Goal: Complete application form

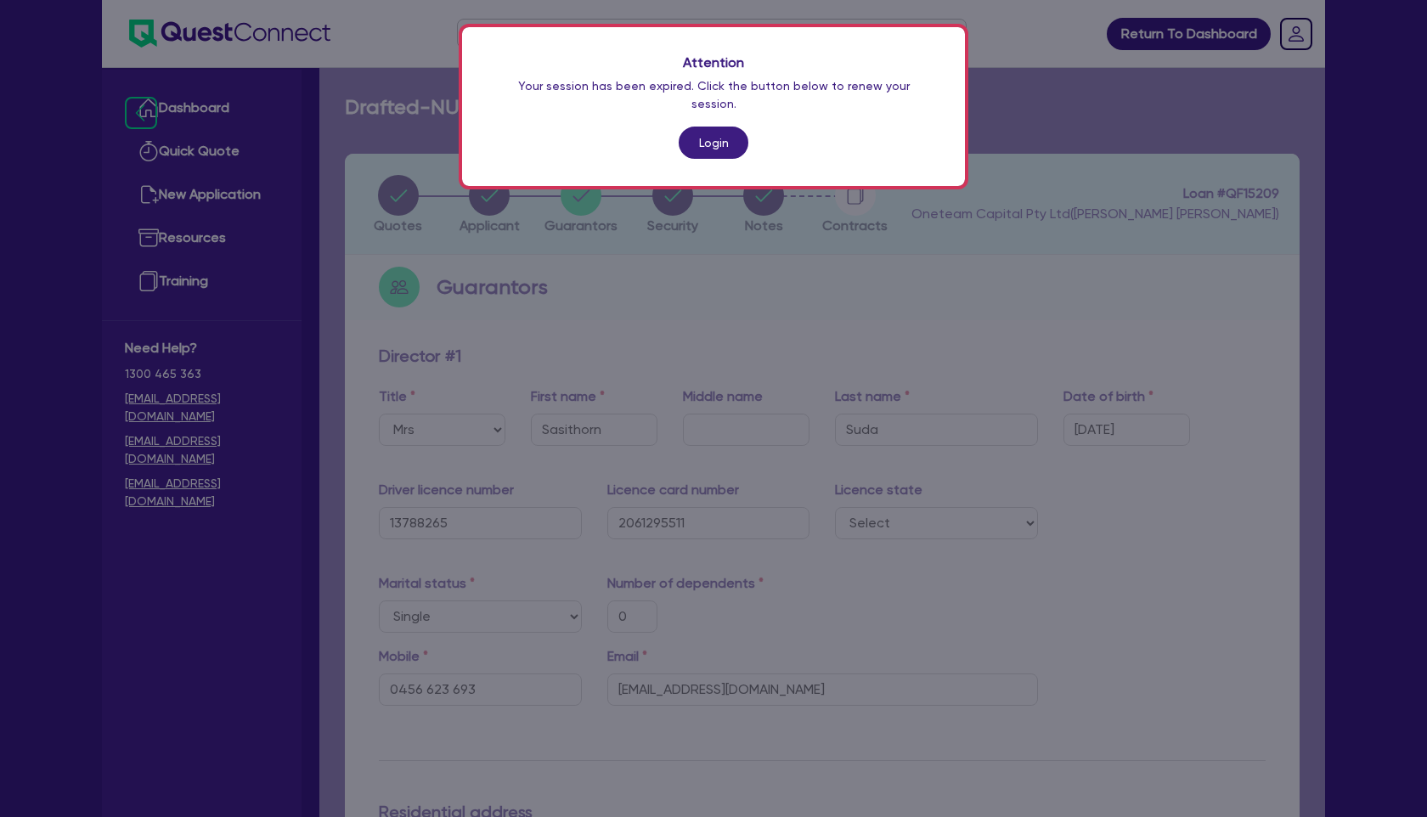
select select "MRS"
select select "[GEOGRAPHIC_DATA]"
select select "SINGLE"
select select "CASH"
click at [713, 129] on link "Login" at bounding box center [714, 143] width 70 height 32
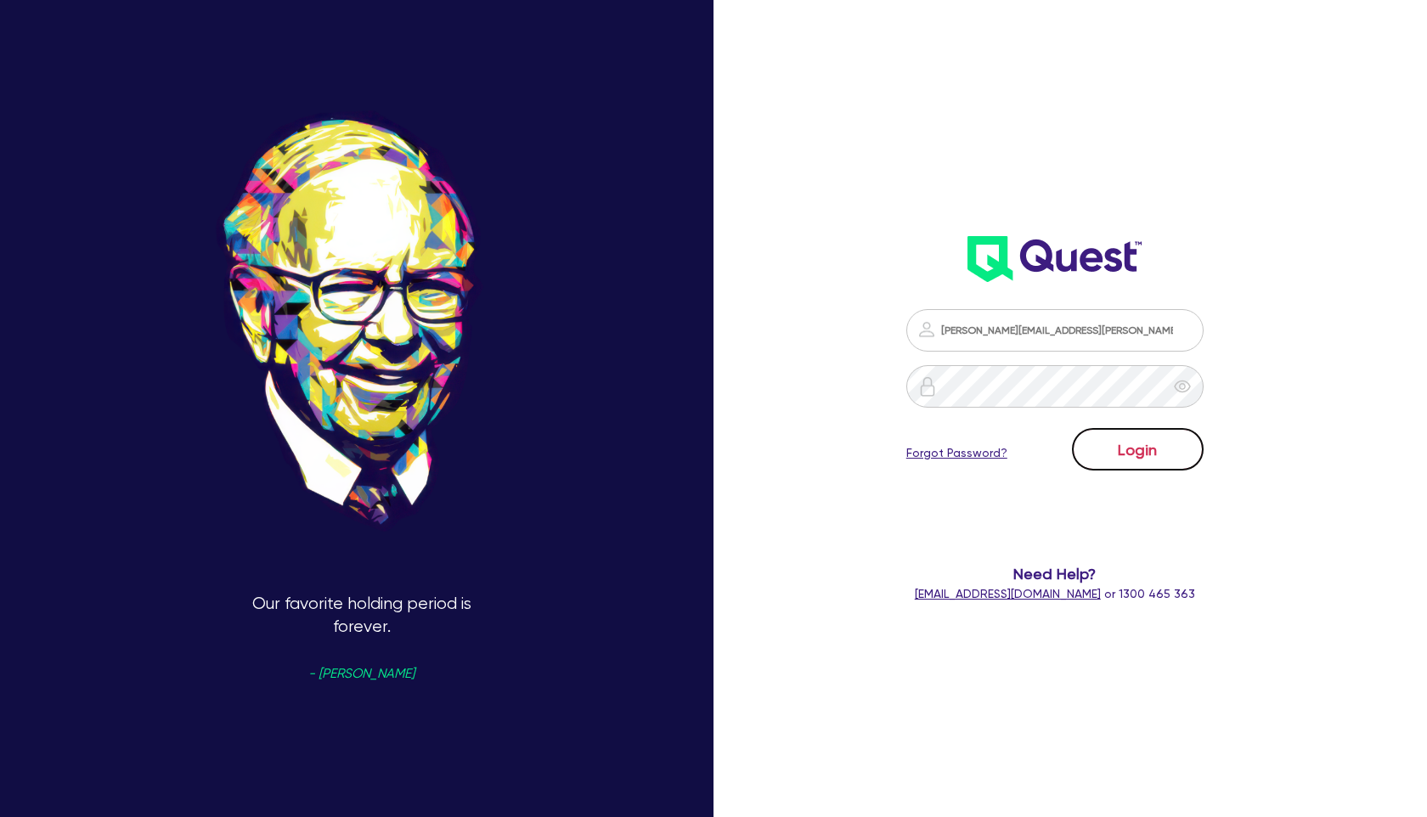
click at [1140, 464] on button "Login" at bounding box center [1138, 449] width 132 height 42
